Goal: Information Seeking & Learning: Learn about a topic

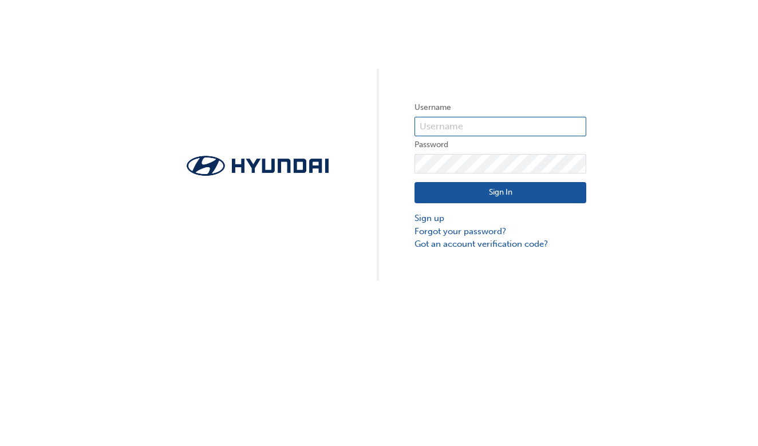
type input "s"
type input "36925"
click at [498, 191] on button "Sign In" at bounding box center [501, 193] width 172 height 22
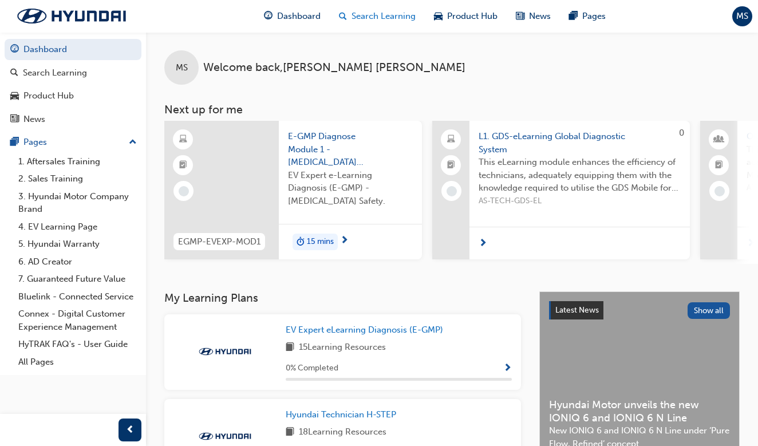
click at [386, 19] on span "Search Learning" at bounding box center [384, 16] width 64 height 13
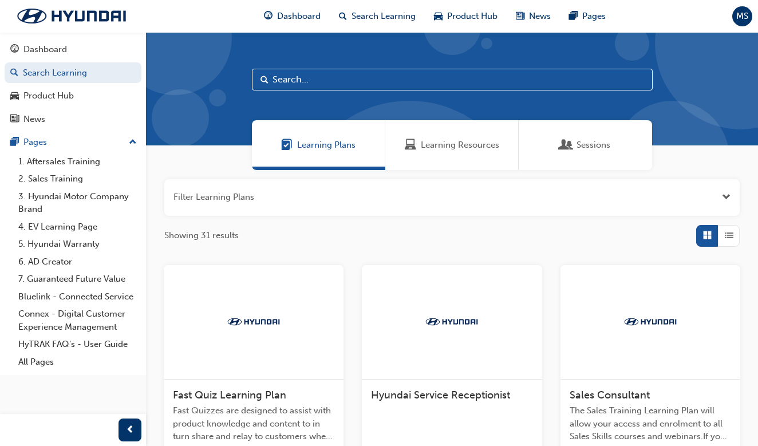
click at [364, 80] on input "text" at bounding box center [452, 80] width 401 height 22
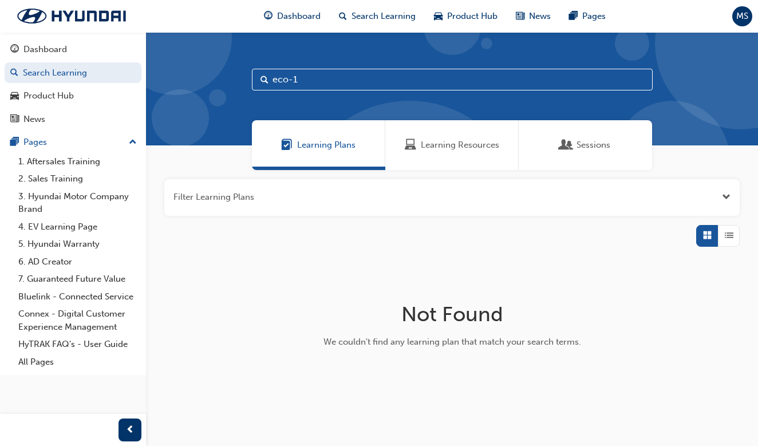
type input "eco-1"
click at [462, 147] on span "Learning Resources" at bounding box center [460, 145] width 78 height 13
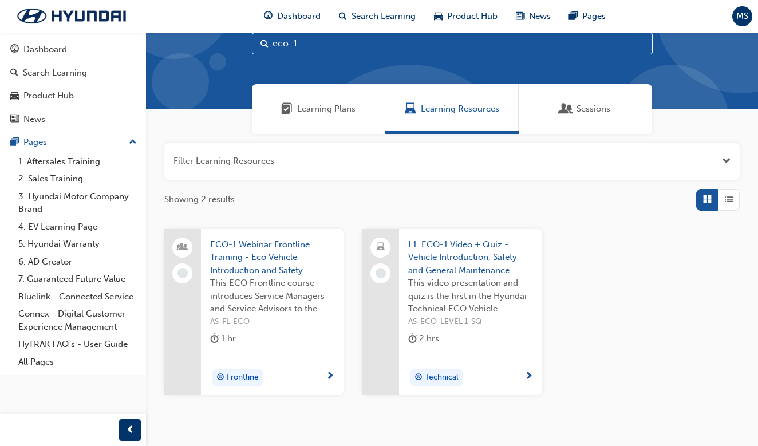
scroll to position [37, 0]
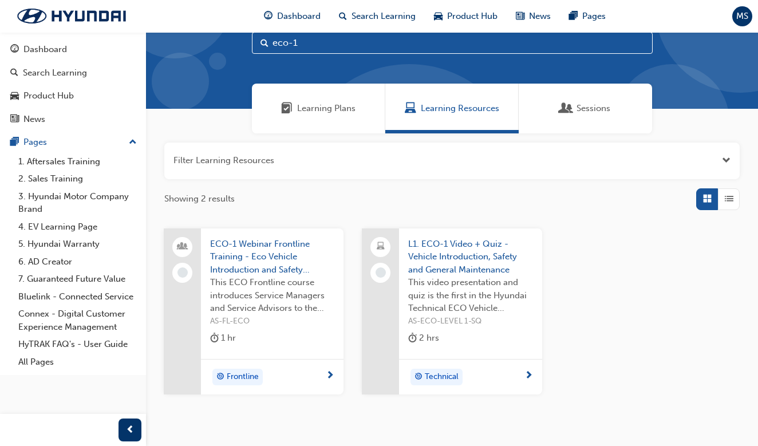
click at [460, 245] on span "L1. ECO-1 Video + Quiz - Vehicle Introduction, Safety and General Maintenance" at bounding box center [470, 257] width 124 height 39
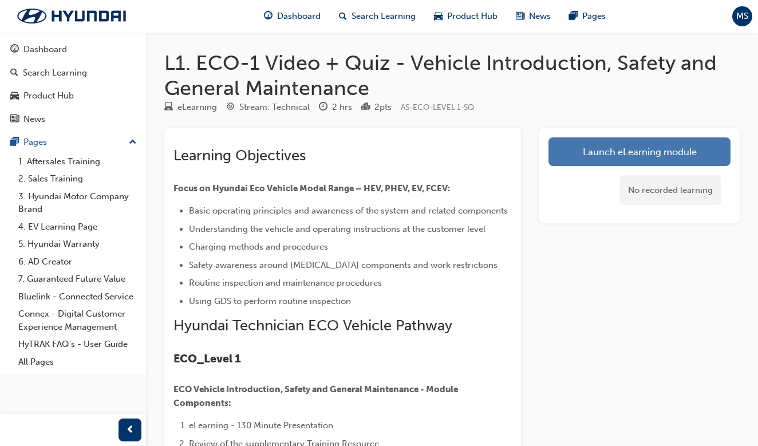
click at [652, 150] on link "Launch eLearning module" at bounding box center [640, 151] width 182 height 29
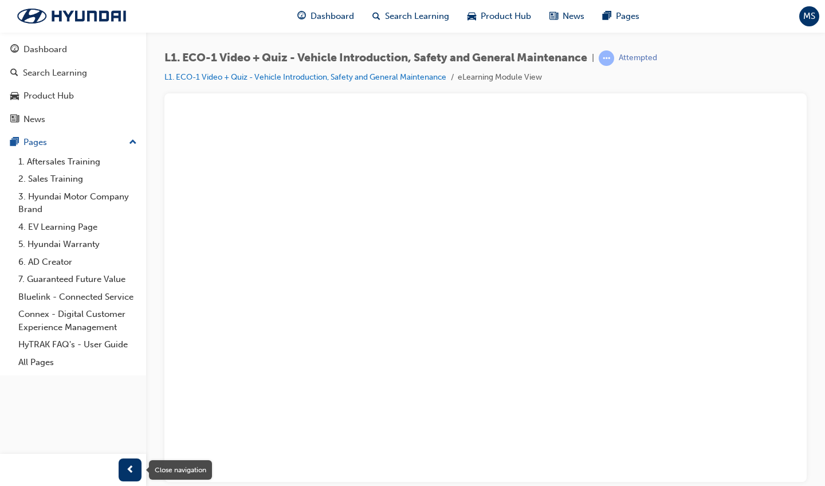
click at [126, 446] on span "prev-icon" at bounding box center [130, 470] width 9 height 14
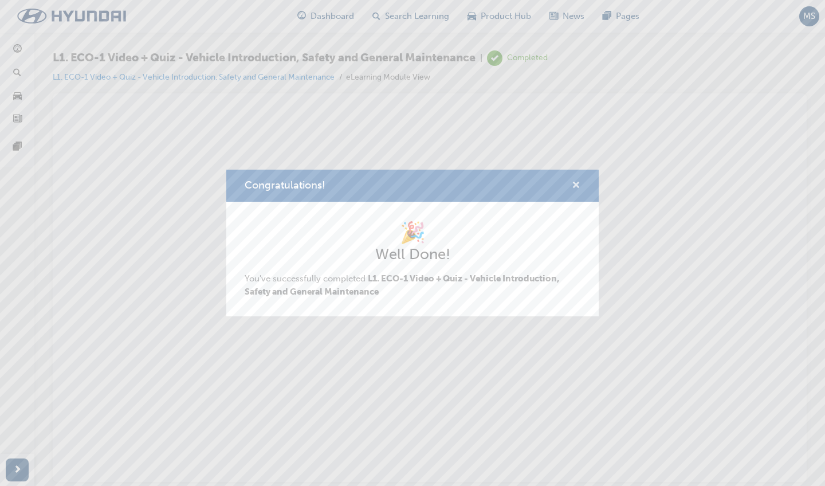
click at [578, 186] on span "cross-icon" at bounding box center [576, 186] width 9 height 10
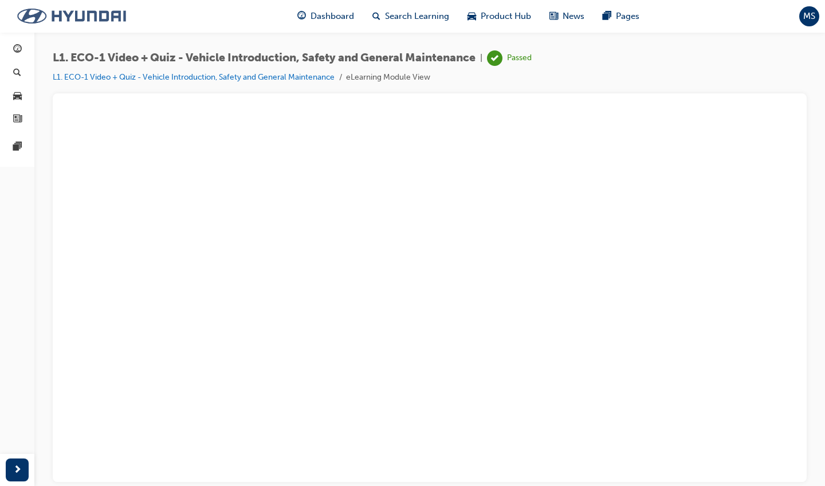
click at [89, 17] on img at bounding box center [72, 16] width 132 height 24
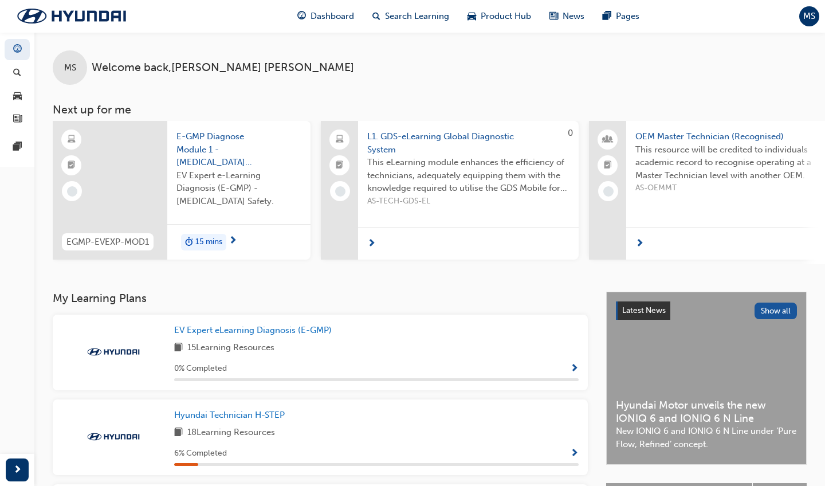
click at [758, 17] on span "MS" at bounding box center [809, 16] width 12 height 13
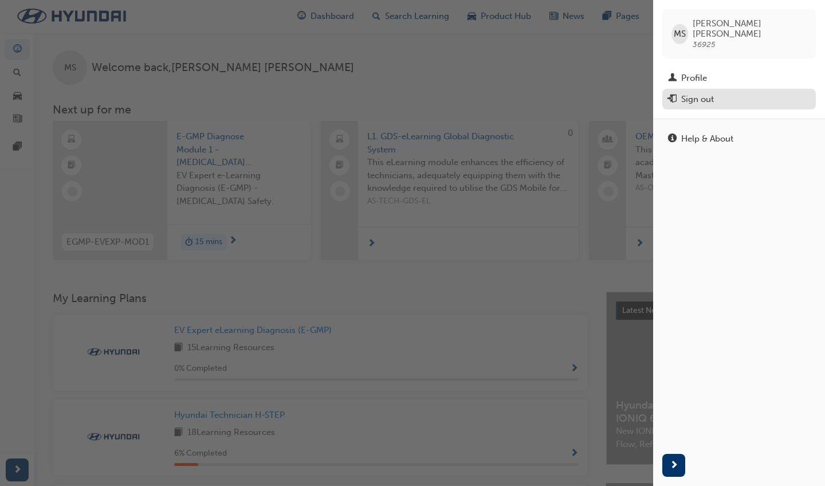
click at [711, 93] on div "Sign out" at bounding box center [697, 99] width 33 height 13
